Goal: Check status: Check status

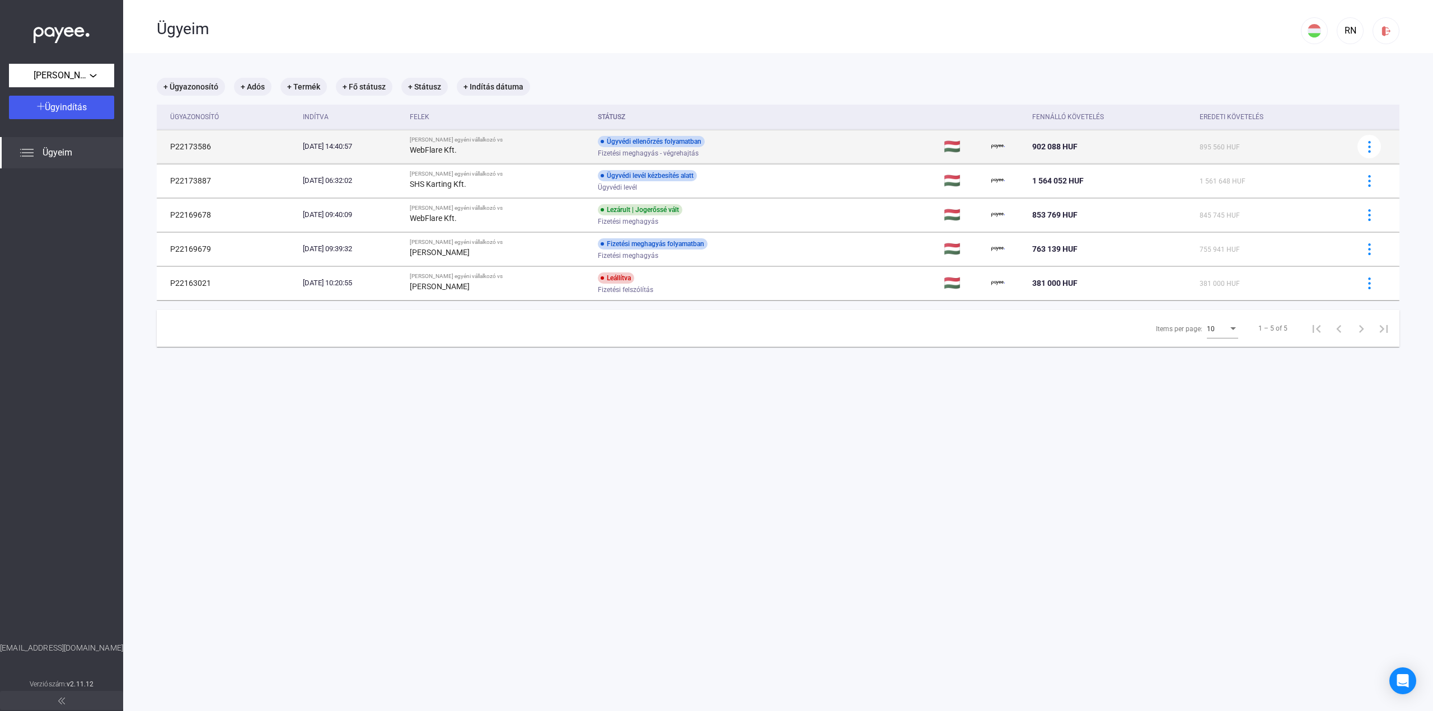
click at [719, 146] on div "Ügyvédi ellenőrzés folyamatban Fizetési meghagyás - végrehajtás" at bounding box center [687, 147] width 179 height 22
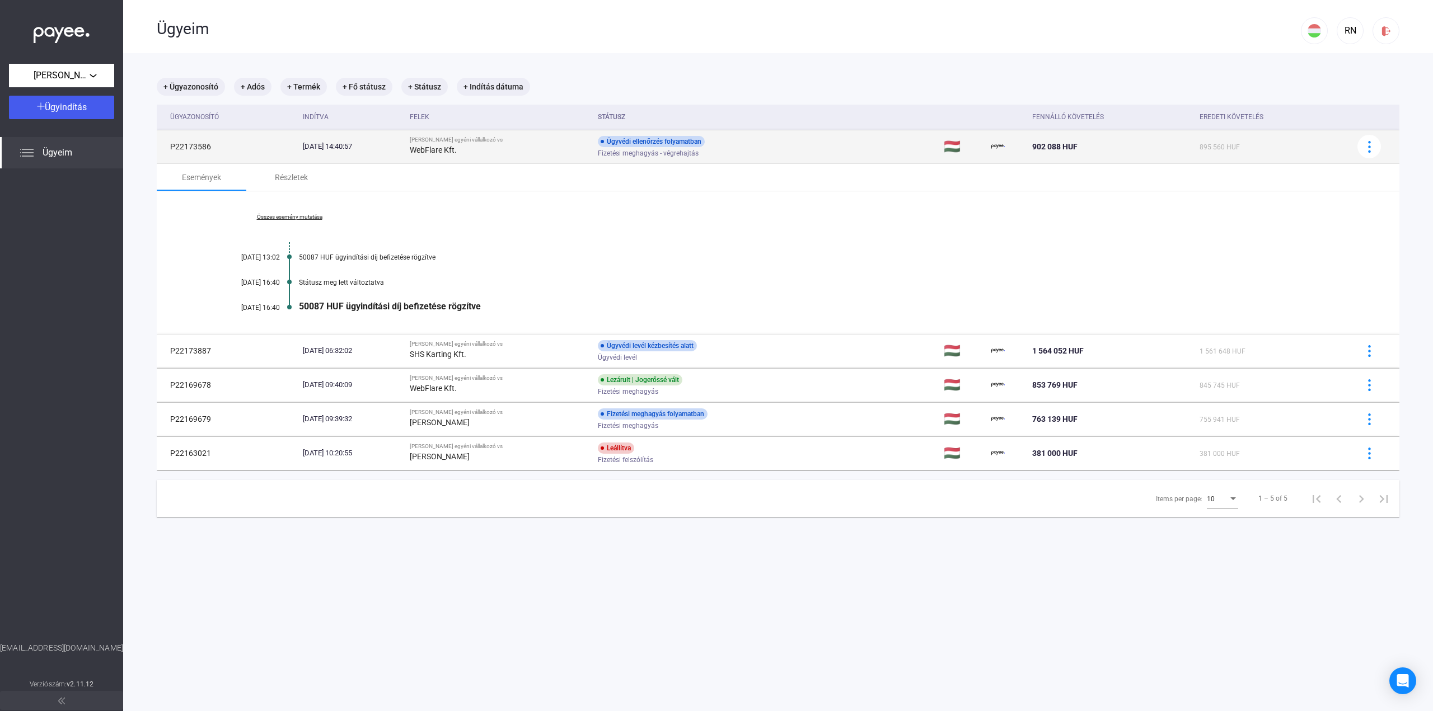
click at [719, 146] on div "Ügyvédi ellenőrzés folyamatban Fizetési meghagyás - végrehajtás" at bounding box center [687, 147] width 179 height 22
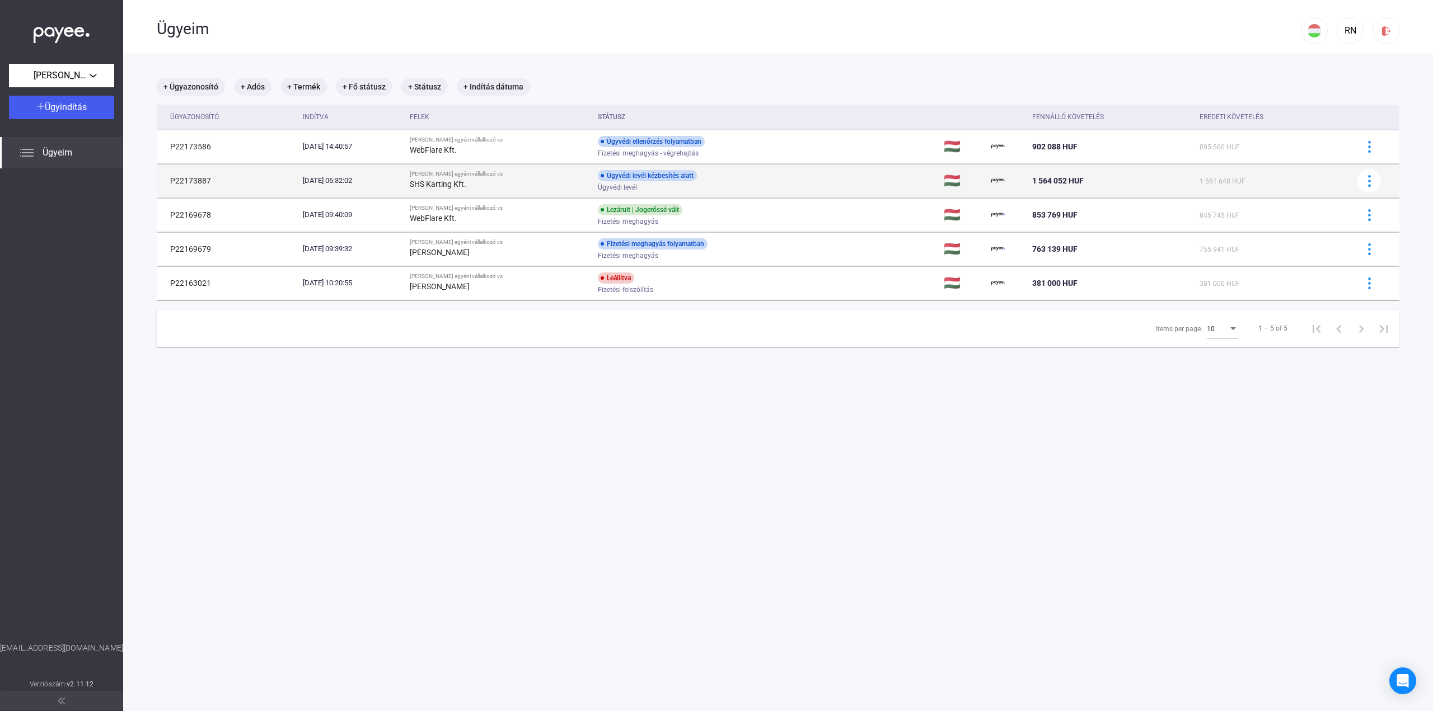
click at [727, 175] on div "Ügyvédi levél kézbesítés alatt Ügyvédi levél" at bounding box center [687, 181] width 179 height 22
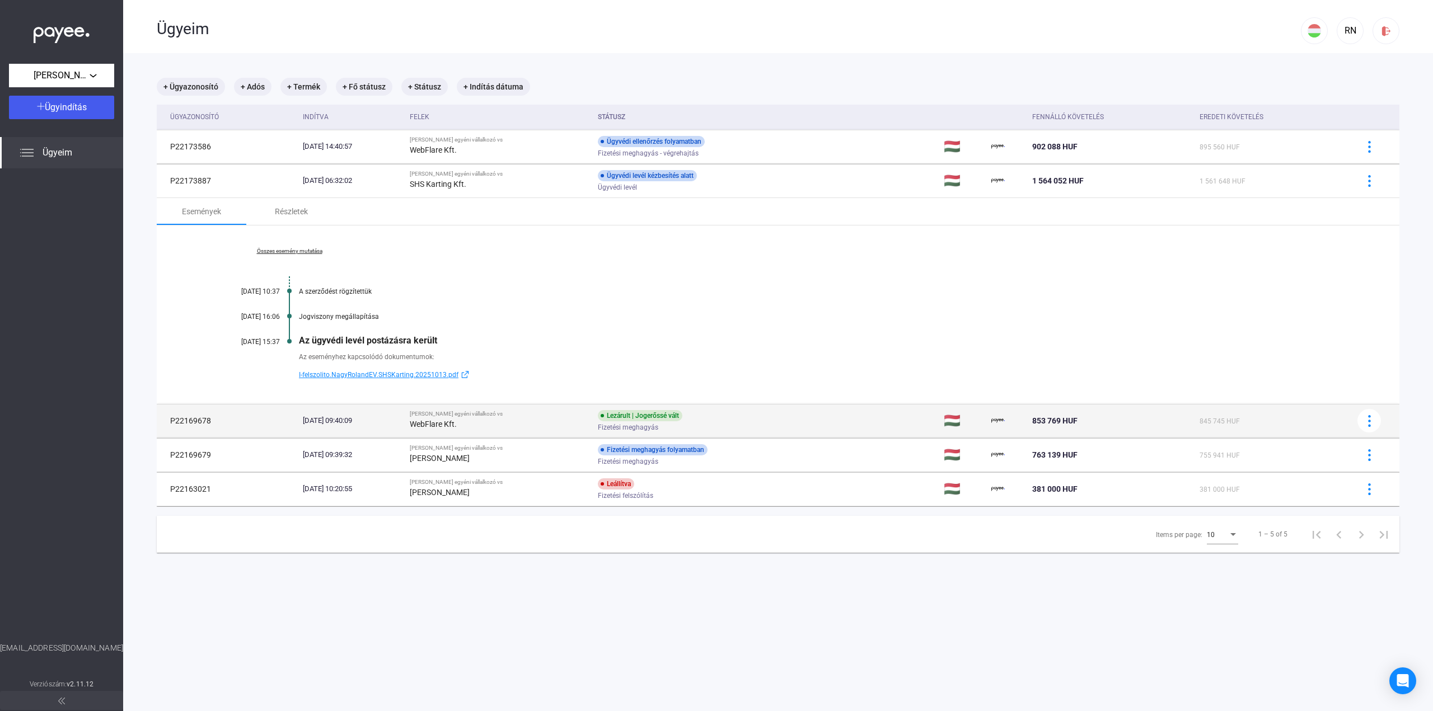
click at [742, 424] on div "Fizetési meghagyás" at bounding box center [687, 428] width 179 height 8
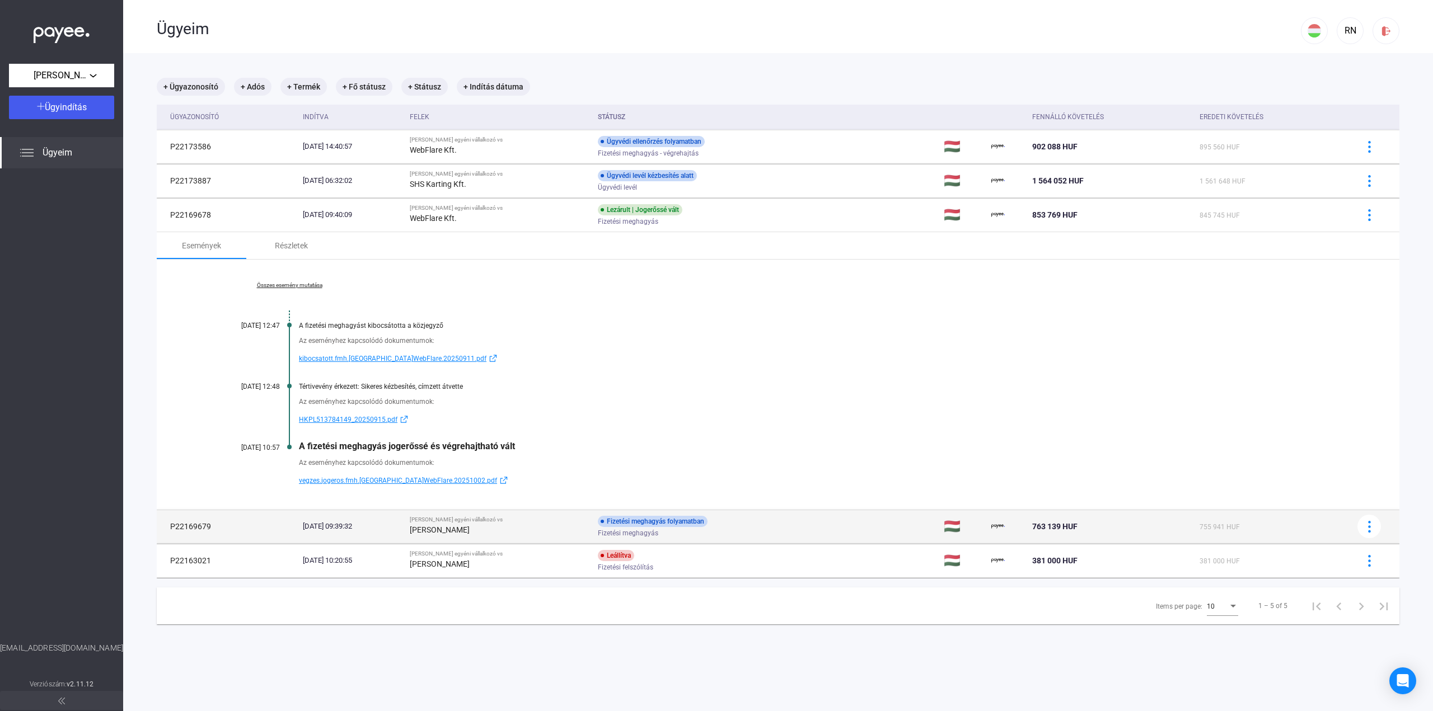
click at [774, 523] on div "Fizetési meghagyás folyamatban Fizetési meghagyás" at bounding box center [687, 527] width 179 height 22
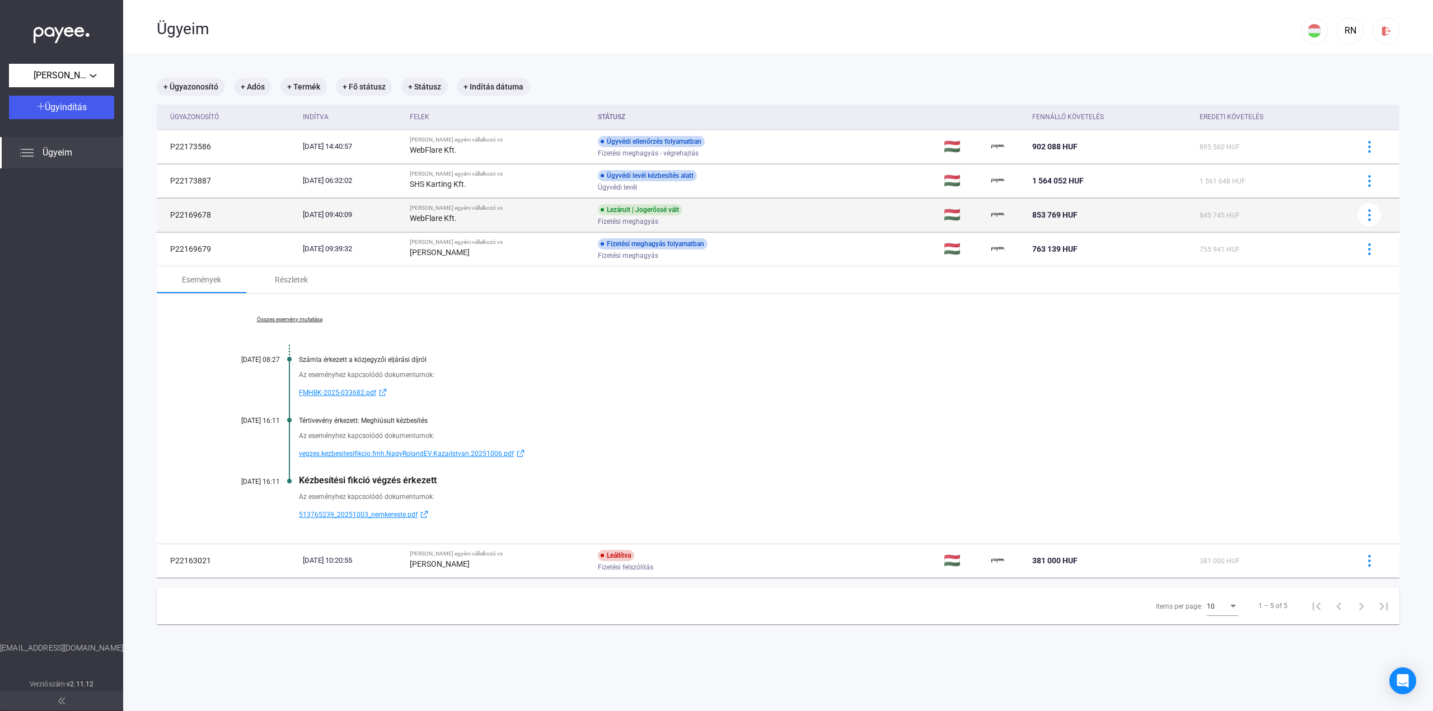
click at [747, 207] on div "Lezárult | Jogerőssé vált Fizetési meghagyás" at bounding box center [687, 215] width 179 height 22
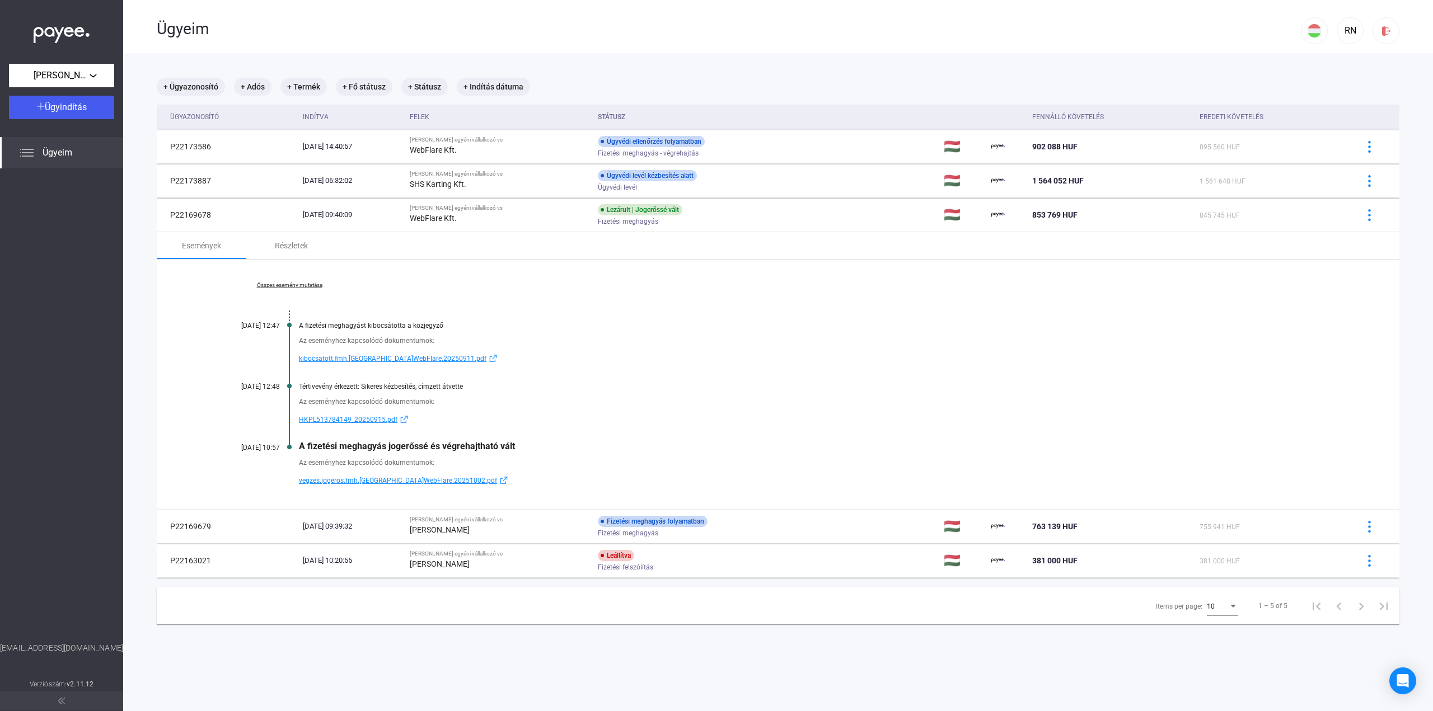
click at [374, 475] on span "vegzes.jogeros.fmh.[GEOGRAPHIC_DATA]WebFlare.20251002.pdf" at bounding box center [398, 480] width 198 height 13
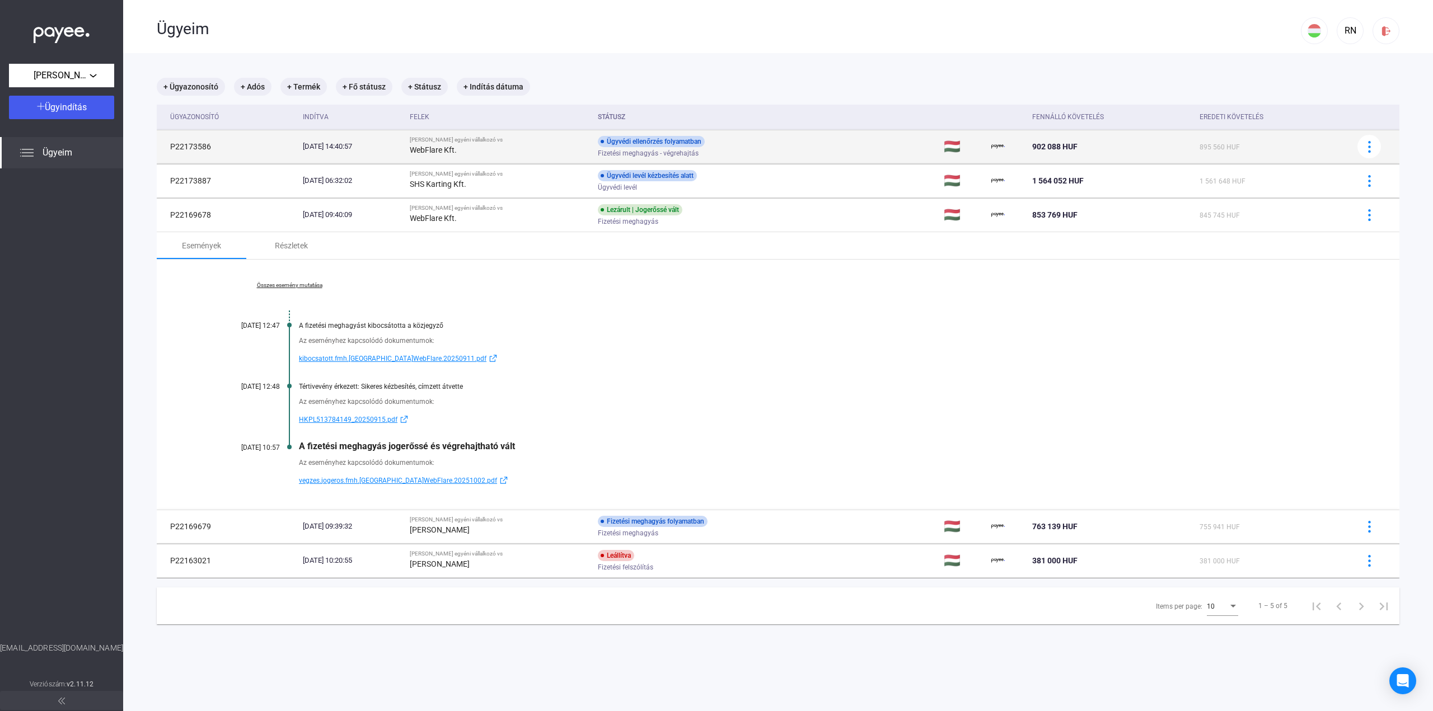
click at [753, 157] on div "Fizetési meghagyás - végrehajtás" at bounding box center [687, 153] width 179 height 8
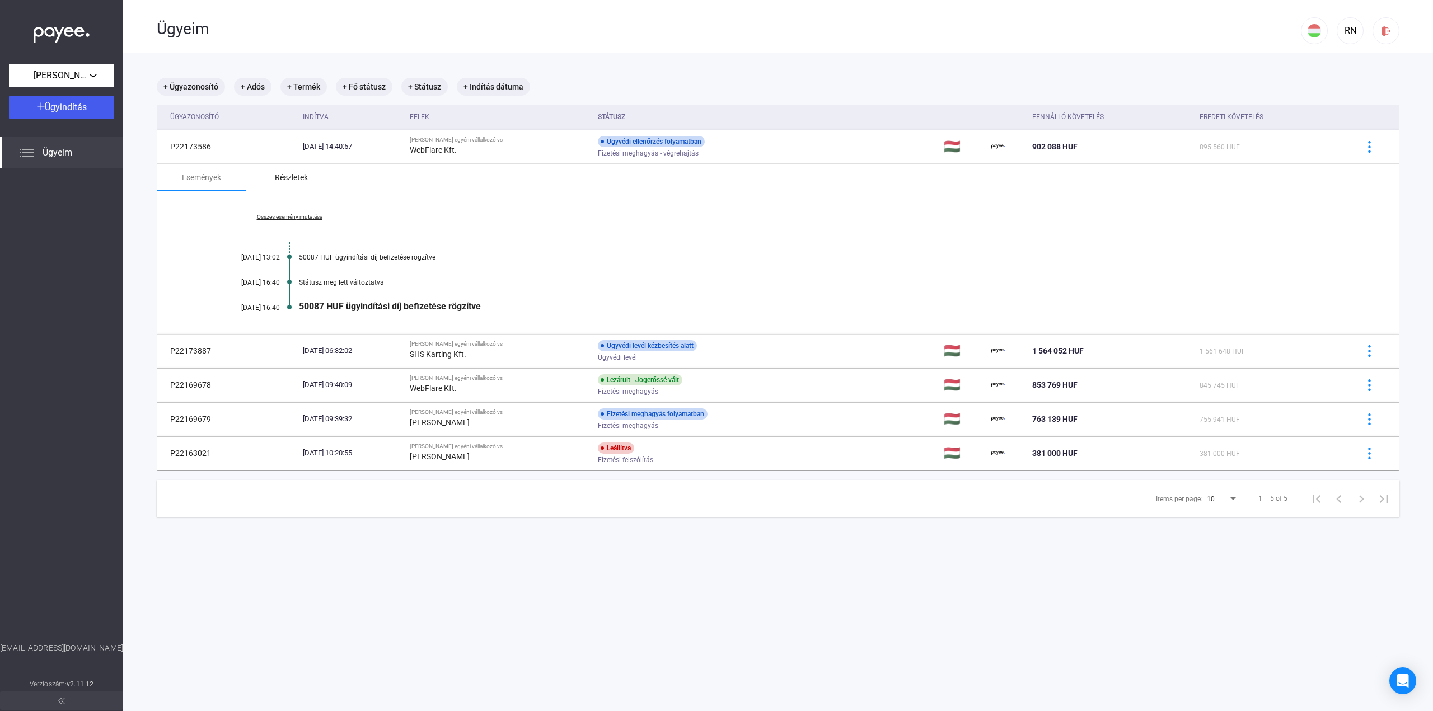
click at [308, 175] on div "Részletek" at bounding box center [291, 177] width 90 height 27
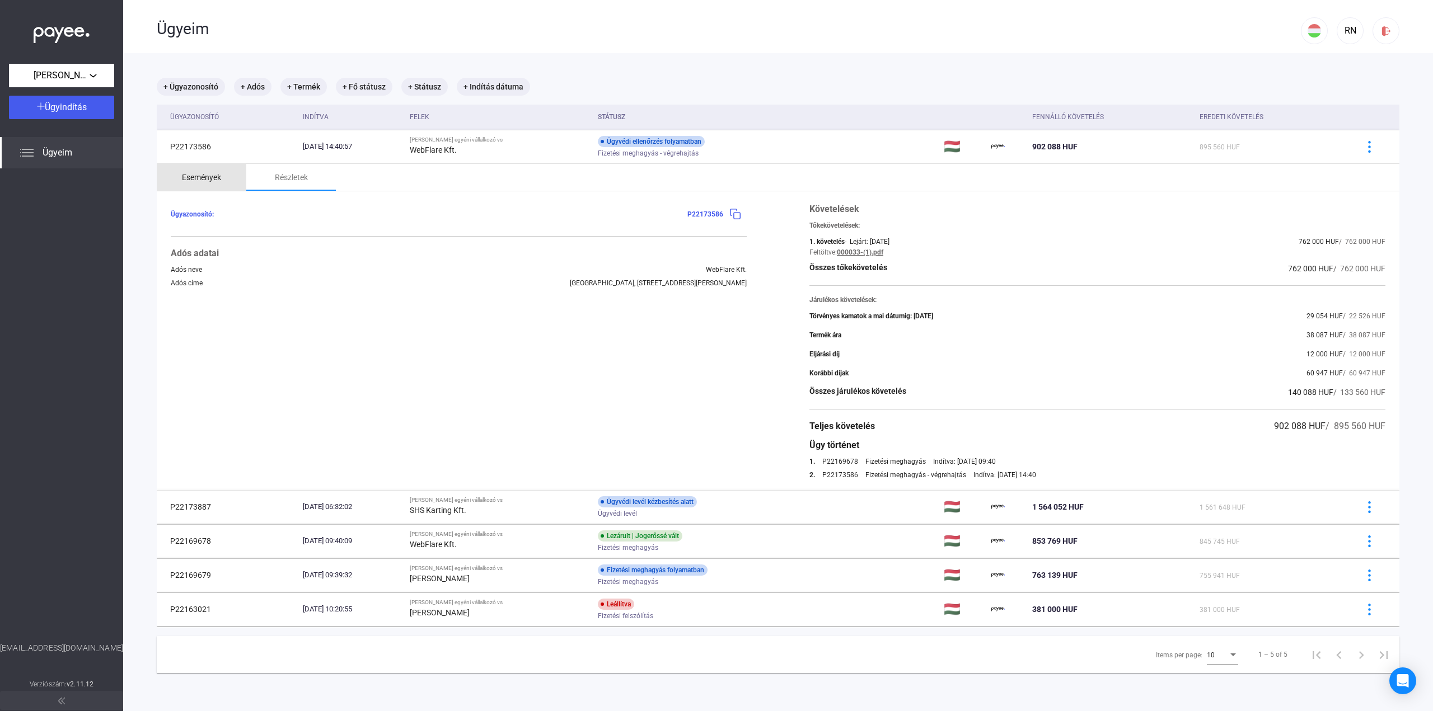
click at [224, 181] on div "Események" at bounding box center [202, 177] width 90 height 27
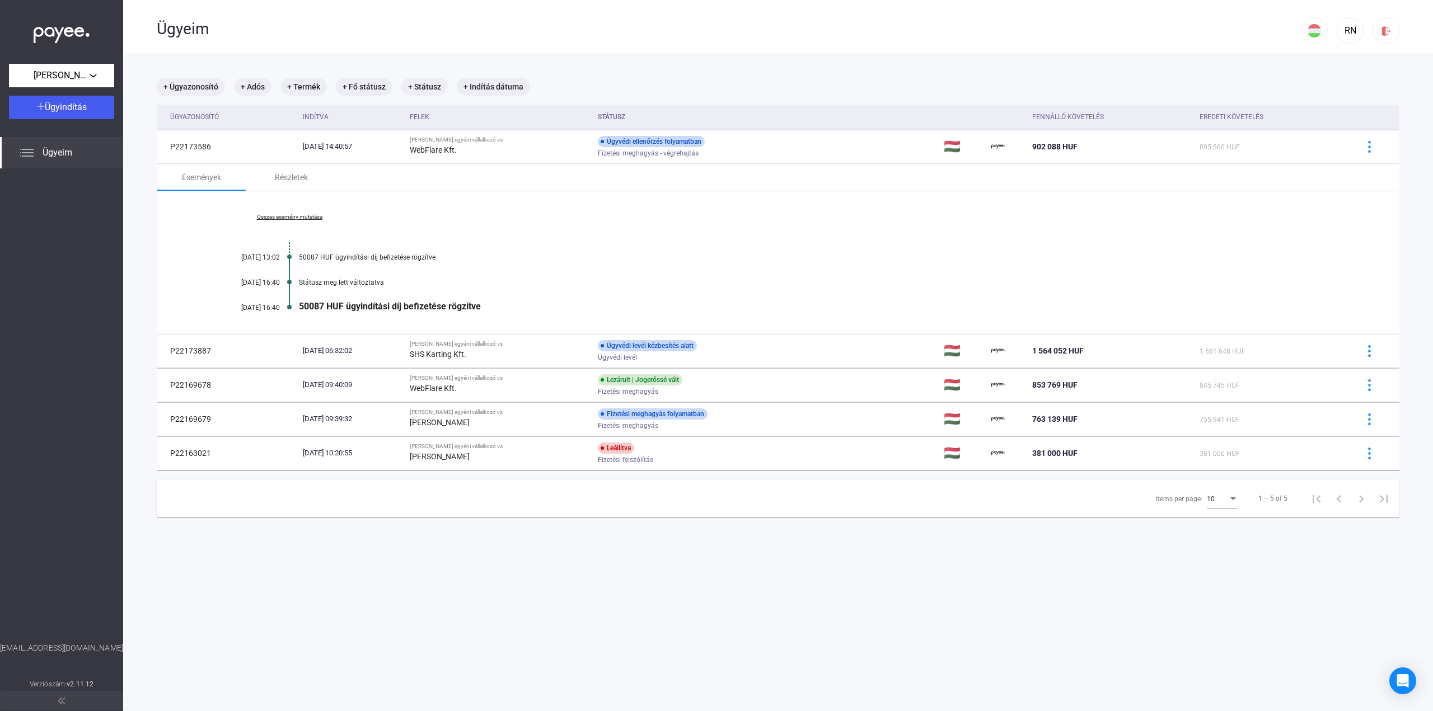
click at [756, 351] on div "Ügyvédi levél kézbesítés alatt Ügyvédi levél" at bounding box center [687, 351] width 179 height 22
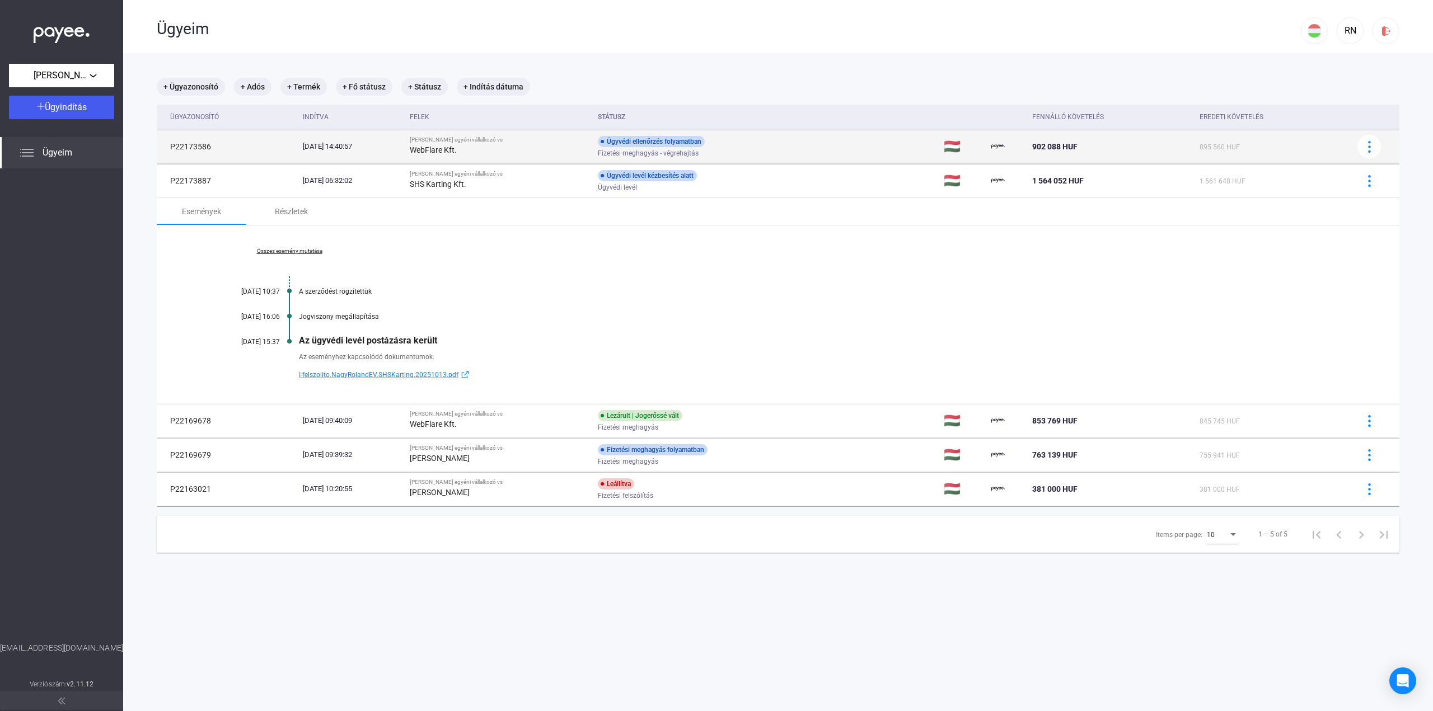
click at [731, 146] on div "Ügyvédi ellenőrzés folyamatban Fizetési meghagyás - végrehajtás" at bounding box center [687, 147] width 179 height 22
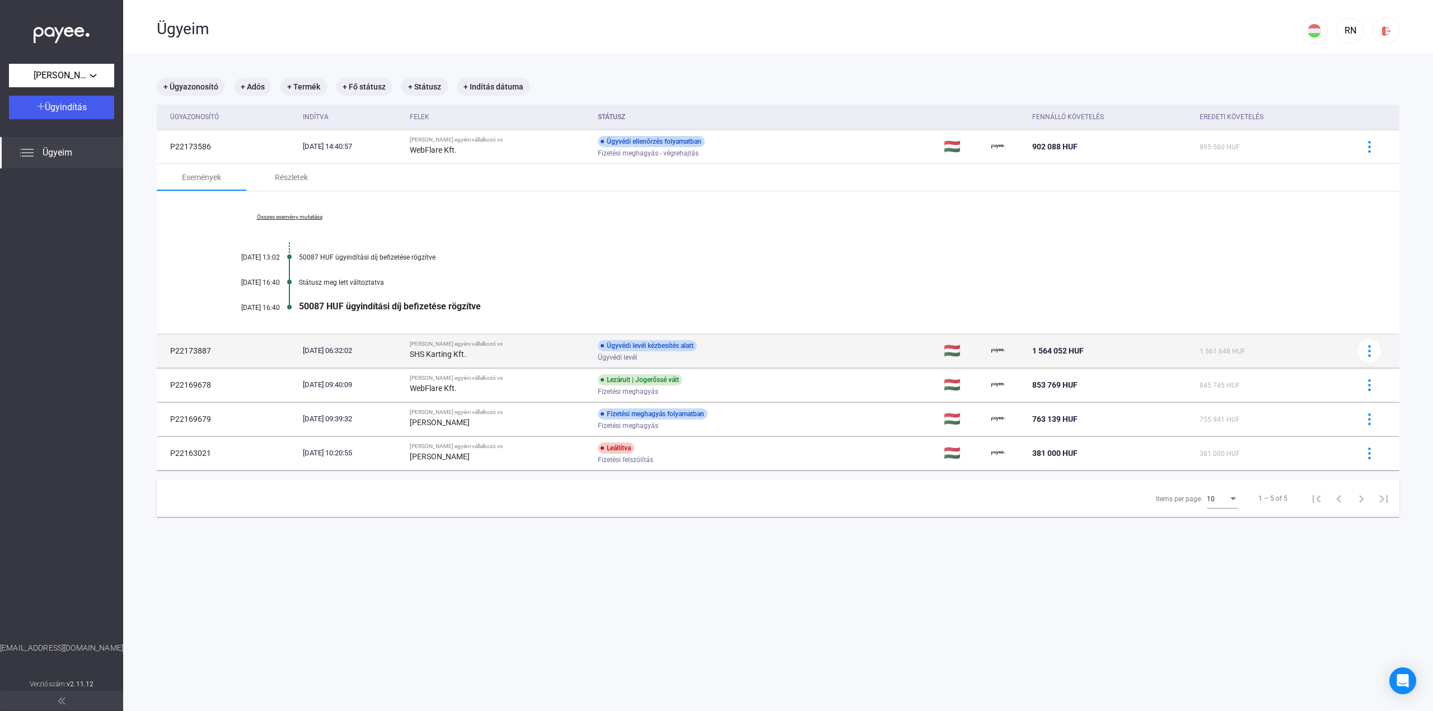
click at [729, 339] on td "Ügyvédi levél kézbesítés alatt Ügyvédi levél" at bounding box center [766, 351] width 346 height 34
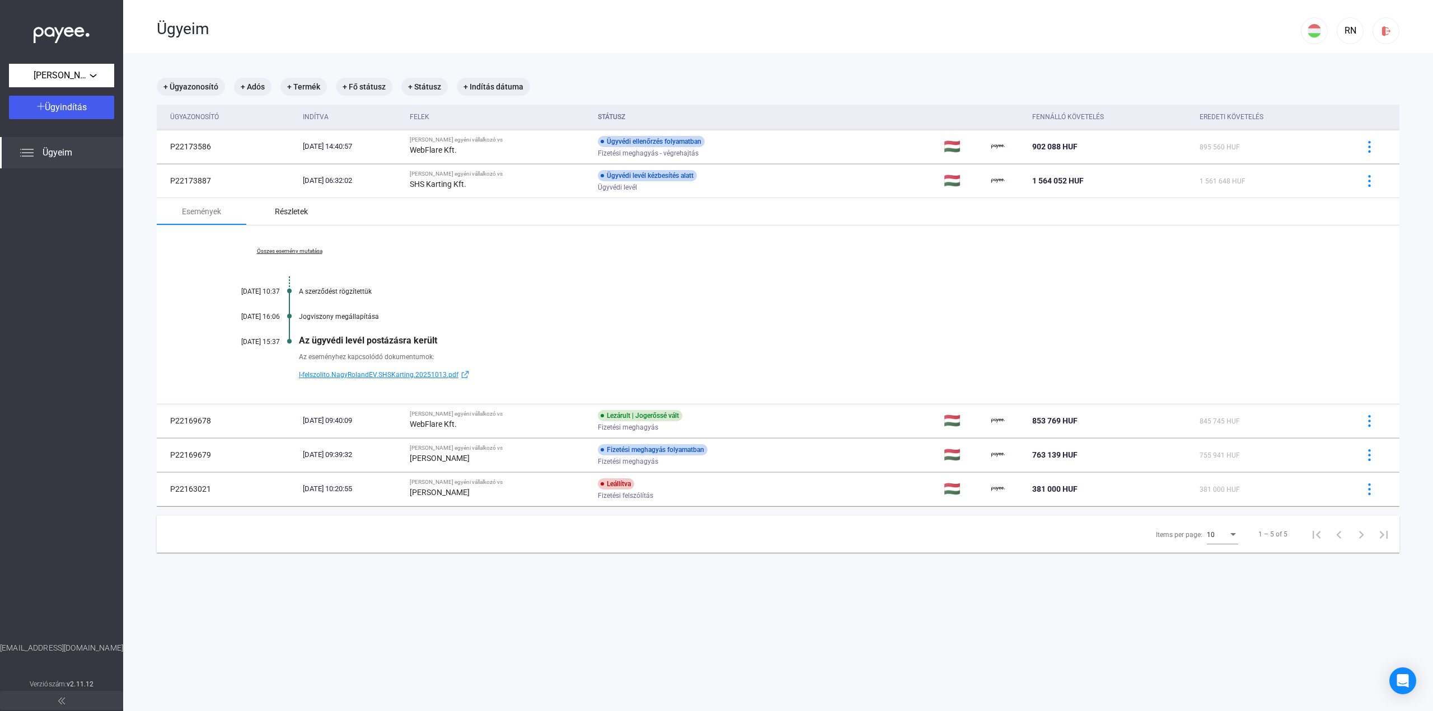
click at [289, 213] on div "Részletek" at bounding box center [291, 211] width 33 height 13
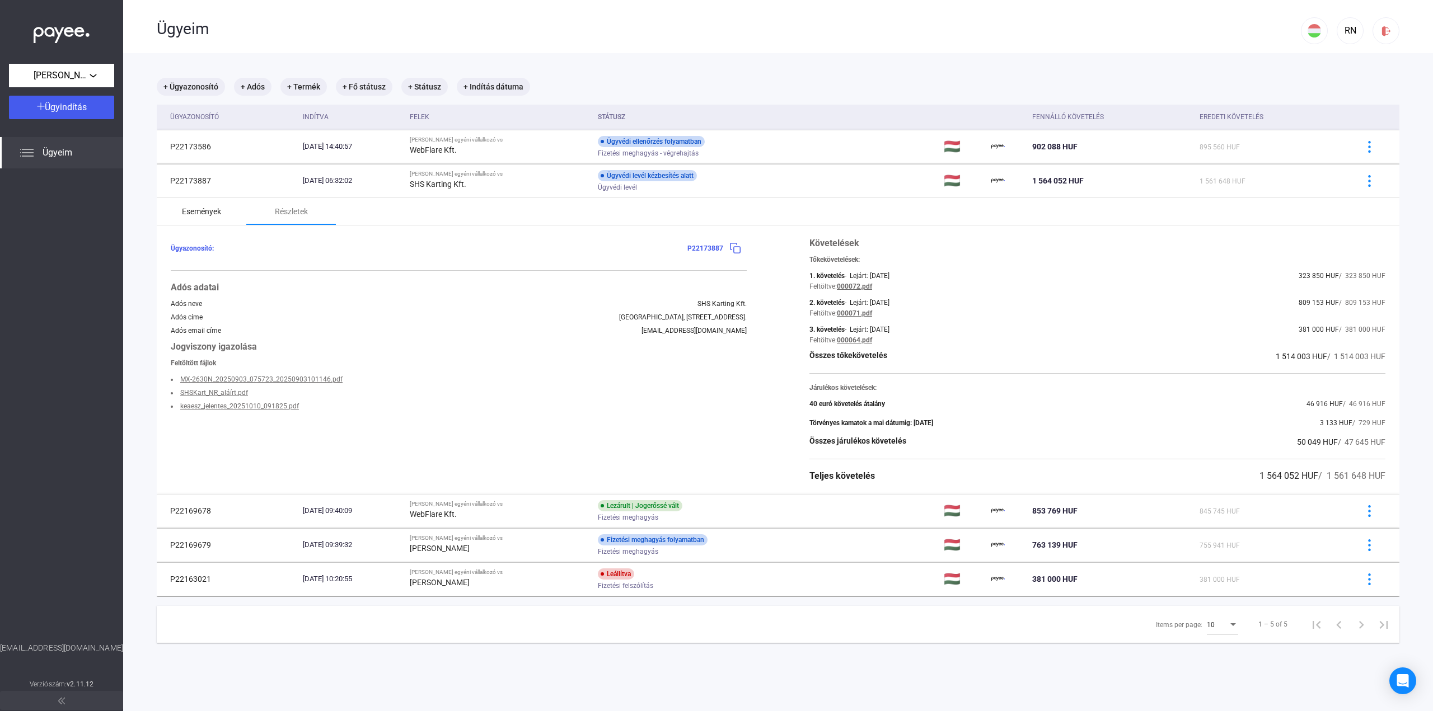
click at [209, 215] on div "Események" at bounding box center [201, 211] width 39 height 13
